Goal: Find specific page/section: Find specific page/section

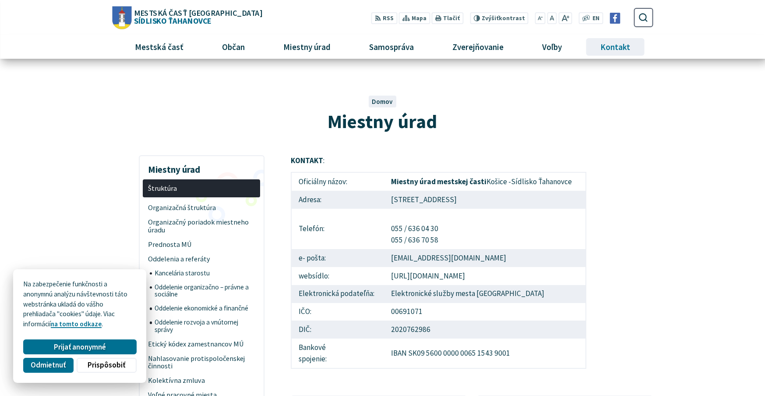
click at [617, 43] on span "Kontakt" at bounding box center [616, 47] width 36 height 24
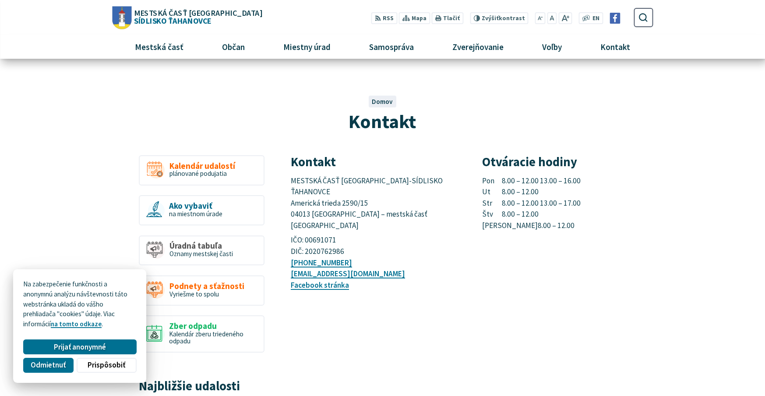
click at [151, 18] on span "Mestská časť Košice Sídlisko Ťahanovce" at bounding box center [196, 17] width 131 height 16
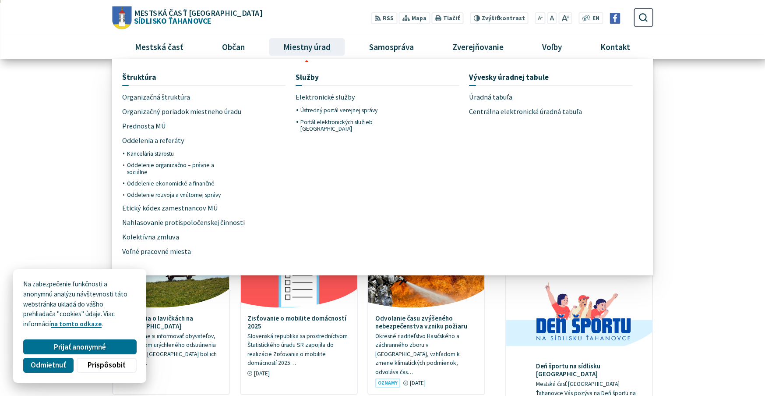
scroll to position [246, 0]
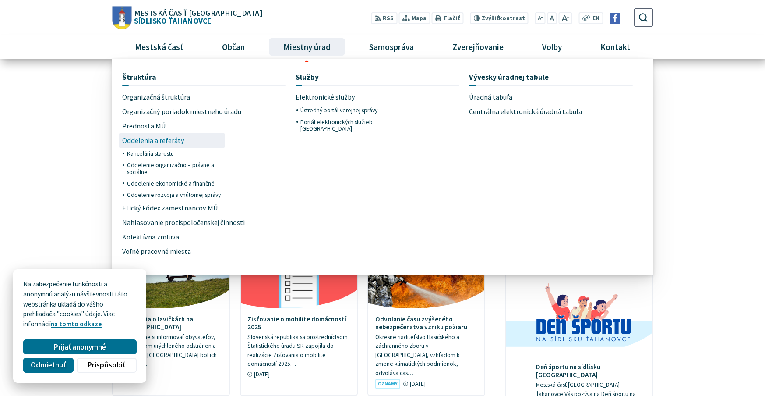
click at [169, 136] on span "Oddelenia a referáty" at bounding box center [153, 140] width 62 height 14
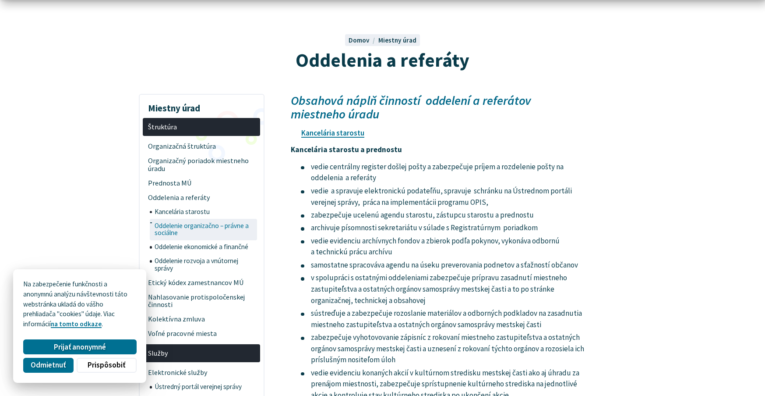
scroll to position [62, 0]
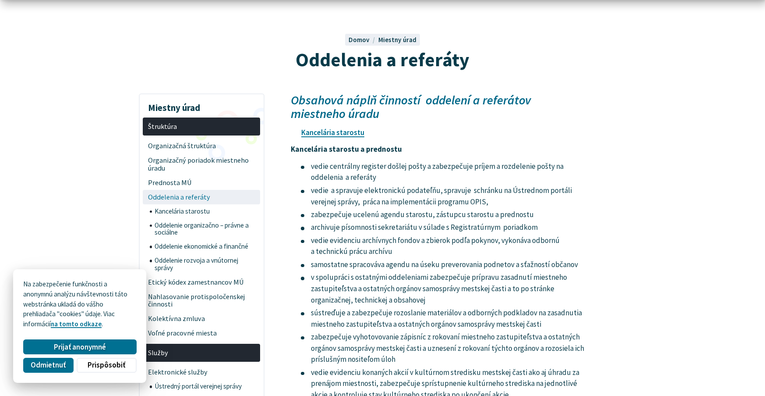
click at [200, 198] on span "Oddelenia a referáty" at bounding box center [201, 197] width 107 height 14
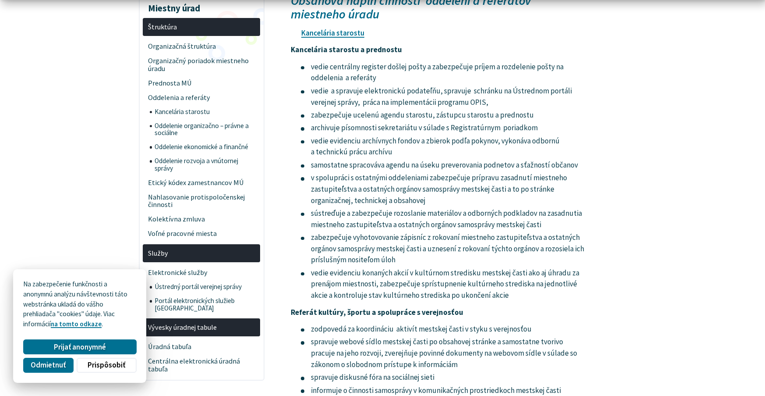
scroll to position [162, 0]
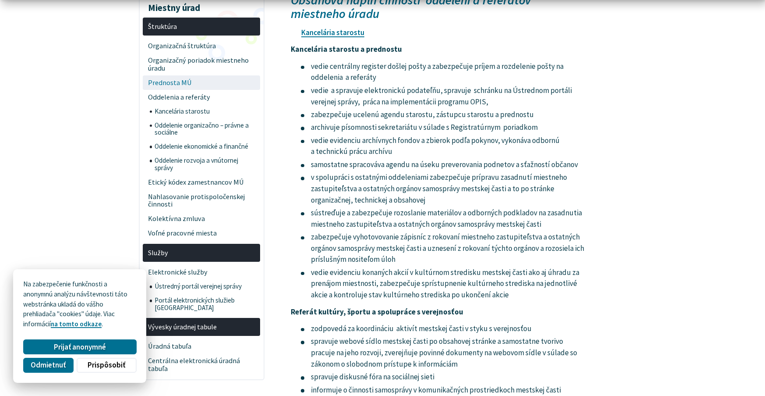
click at [190, 81] on span "Prednosta MÚ" at bounding box center [201, 82] width 107 height 14
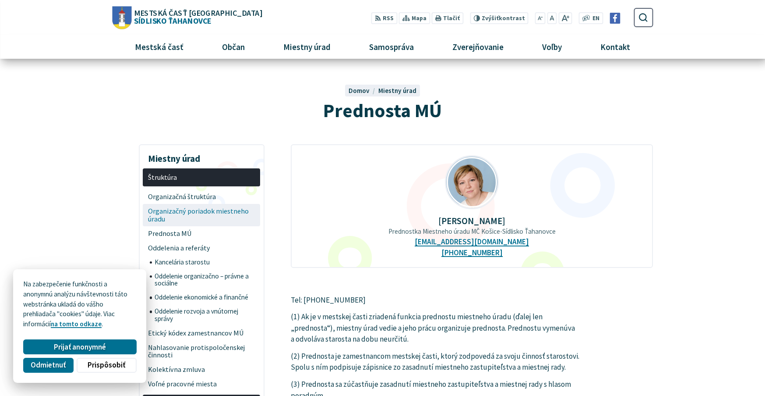
scroll to position [11, 0]
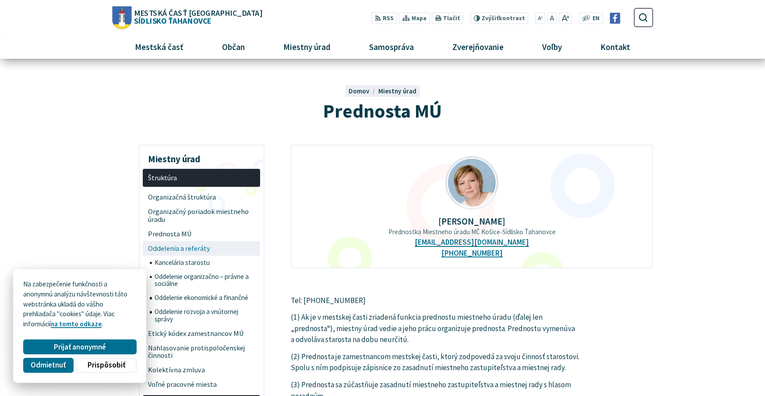
click at [201, 244] on span "Oddelenia a referáty" at bounding box center [201, 248] width 107 height 14
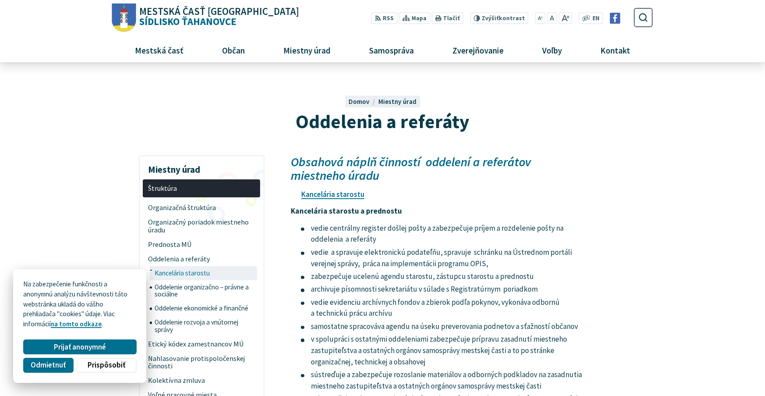
click at [205, 275] on span "Kancelária starostu" at bounding box center [205, 273] width 101 height 14
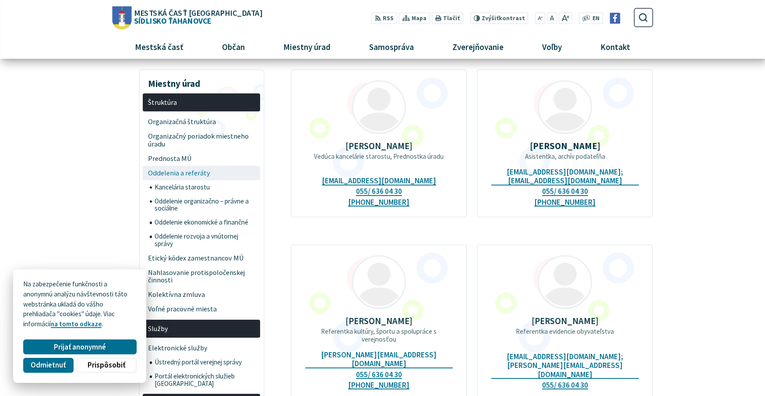
scroll to position [85, 0]
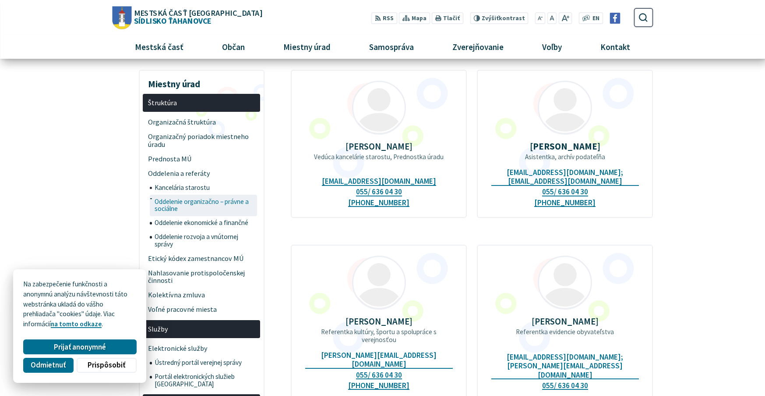
click at [206, 203] on span "Oddelenie organizačno – právne a sociálne" at bounding box center [205, 205] width 101 height 21
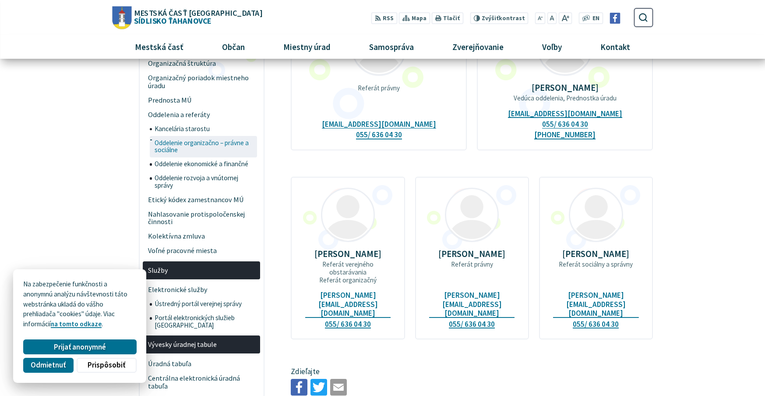
scroll to position [143, 0]
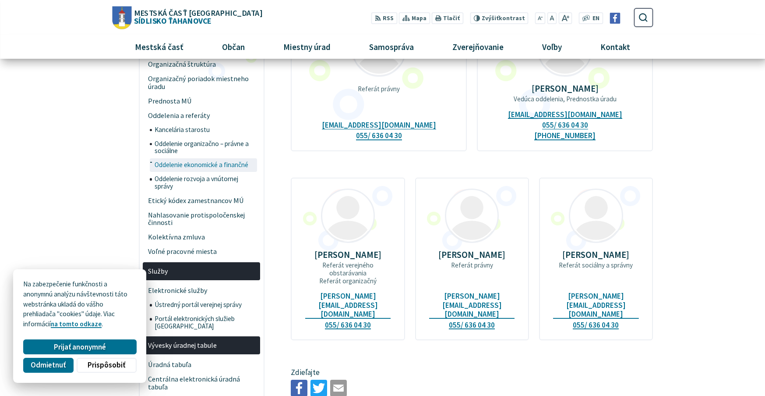
click at [213, 162] on span "Oddelenie ekonomické a finančné" at bounding box center [205, 165] width 101 height 14
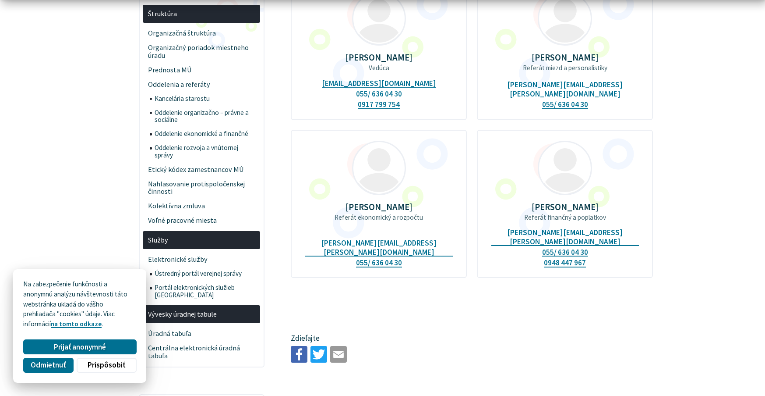
scroll to position [175, 0]
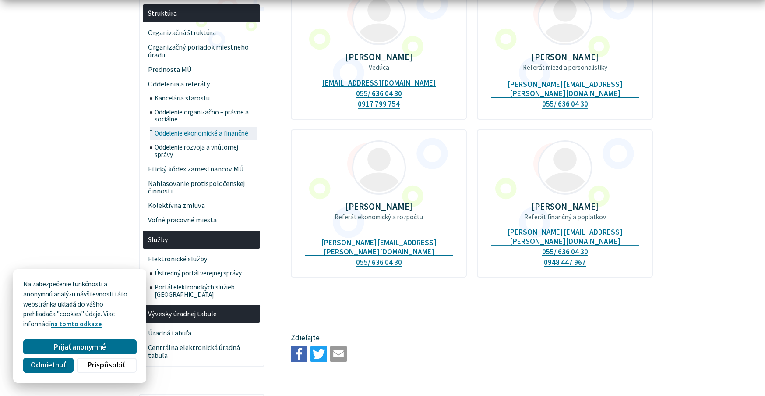
click at [207, 133] on span "Oddelenie ekonomické a finančné" at bounding box center [205, 134] width 101 height 14
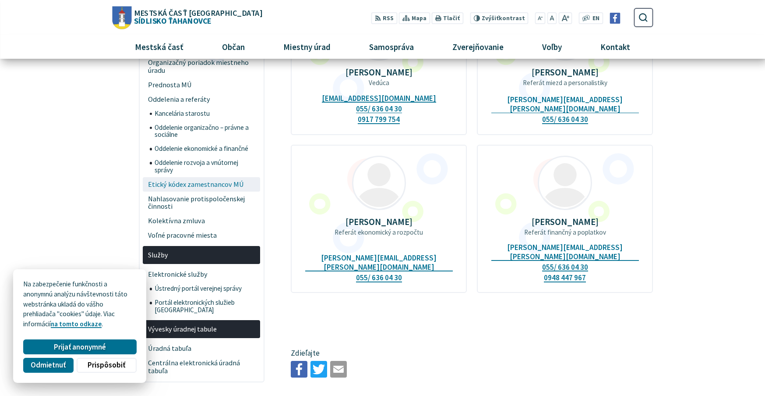
scroll to position [154, 0]
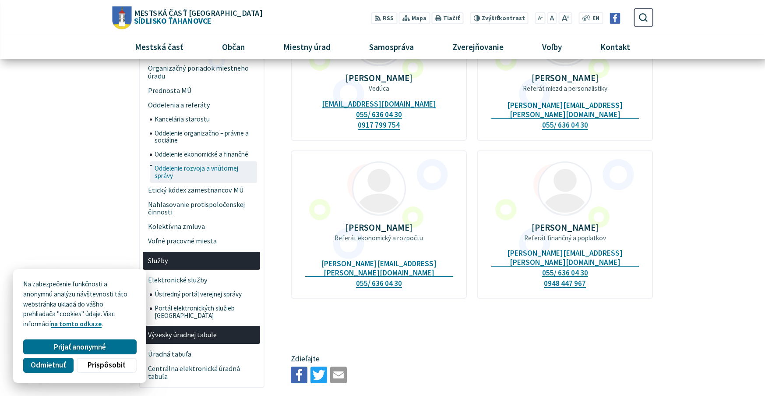
click at [213, 167] on span "Oddelenie rozvoja a vnútornej správy" at bounding box center [205, 171] width 101 height 21
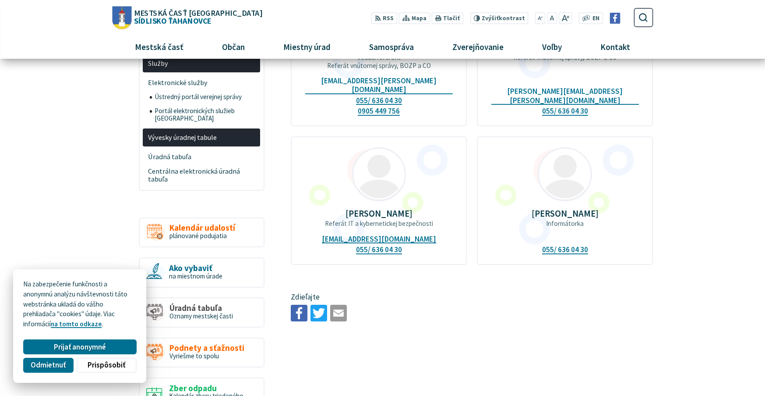
scroll to position [350, 0]
